Goal: Navigation & Orientation: Find specific page/section

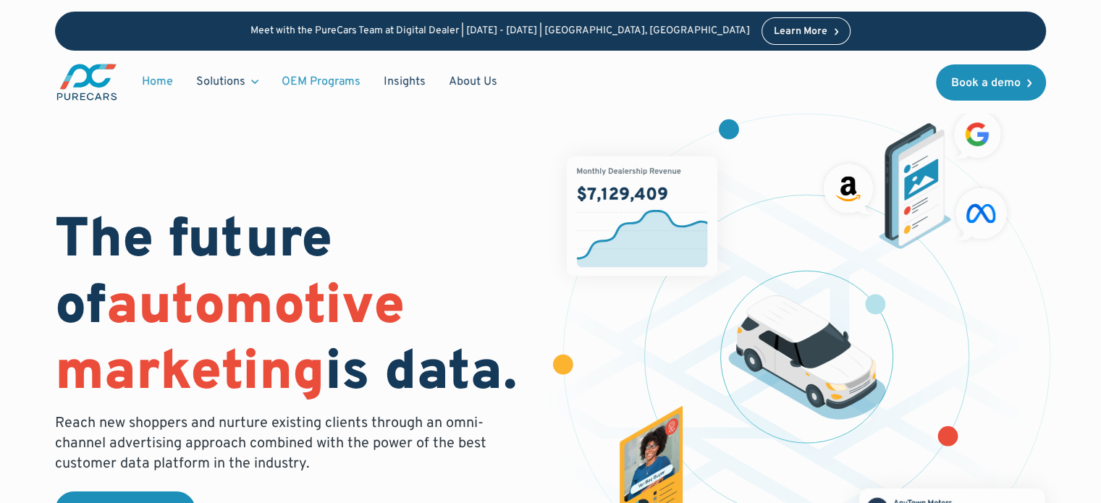
click at [313, 80] on link "OEM Programs" at bounding box center [321, 82] width 102 height 28
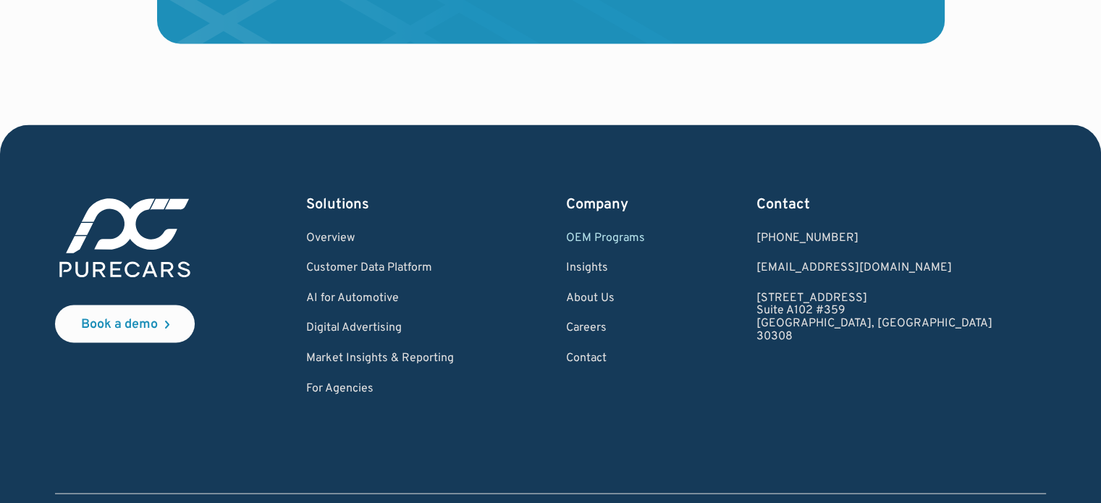
scroll to position [2607, 0]
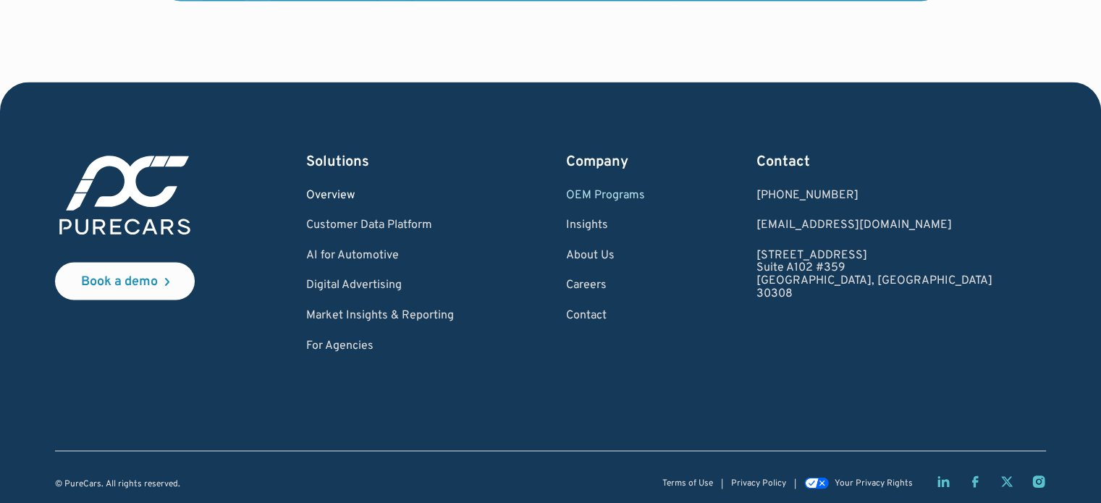
click at [374, 195] on link "Overview" at bounding box center [380, 195] width 148 height 13
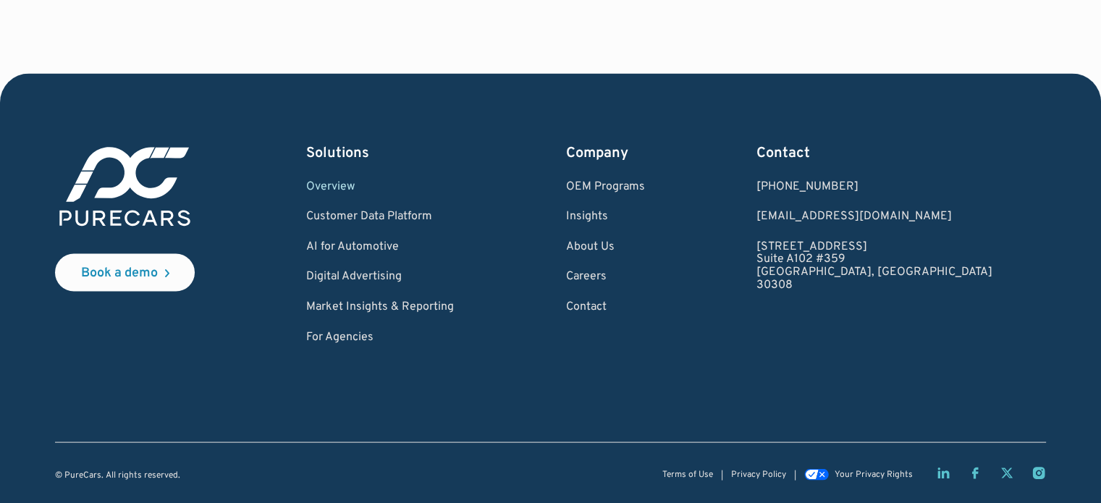
scroll to position [2885, 0]
